Goal: Information Seeking & Learning: Learn about a topic

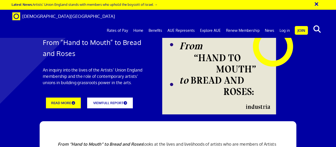
scroll to position [53, 0]
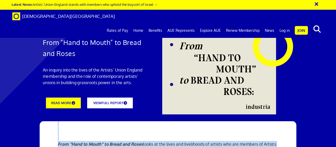
drag, startPoint x: 125, startPoint y: 81, endPoint x: 117, endPoint y: 101, distance: 21.8
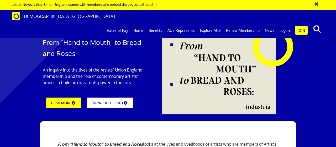
scroll to position [60, 0]
drag, startPoint x: 117, startPoint y: 101, endPoint x: 114, endPoint y: 112, distance: 11.3
drag, startPoint x: 117, startPoint y: 104, endPoint x: 114, endPoint y: 111, distance: 7.4
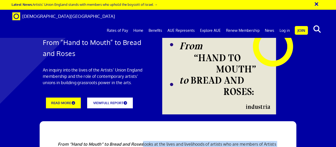
drag, startPoint x: 121, startPoint y: 99, endPoint x: 116, endPoint y: 111, distance: 12.9
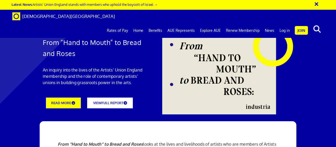
scroll to position [80, 0]
drag, startPoint x: 116, startPoint y: 103, endPoint x: 112, endPoint y: 113, distance: 11.0
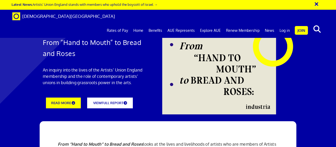
drag, startPoint x: 113, startPoint y: 109, endPoint x: 112, endPoint y: 113, distance: 4.2
